Goal: Navigation & Orientation: Find specific page/section

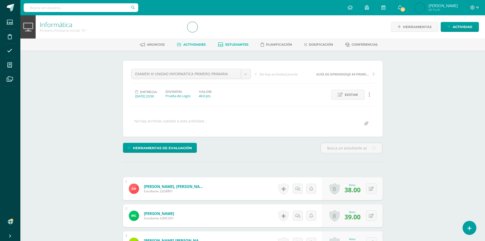
click at [235, 46] on span "Estudiantes" at bounding box center [236, 45] width 23 height 4
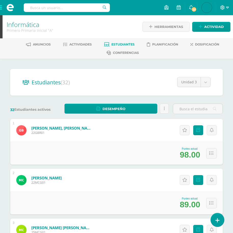
click at [228, 8] on icon at bounding box center [227, 7] width 3 height 5
click at [208, 34] on span "Cerrar sesión" at bounding box center [211, 34] width 23 height 5
